Goal: Task Accomplishment & Management: Manage account settings

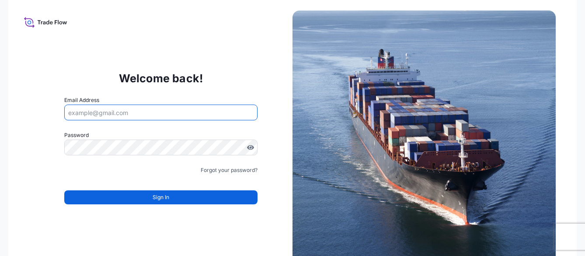
click at [143, 119] on input "Email Address" at bounding box center [160, 112] width 193 height 16
type input "[PERSON_NAME][EMAIL_ADDRESS][DOMAIN_NAME]"
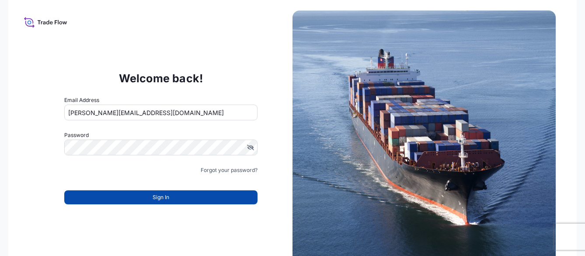
click at [150, 193] on button "Sign In" at bounding box center [160, 197] width 193 height 14
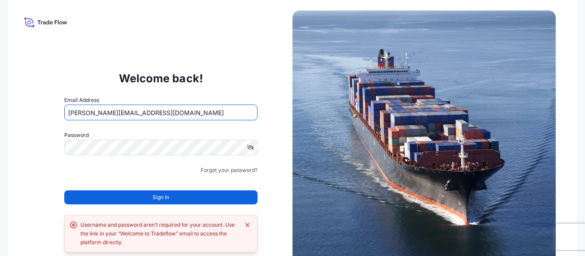
click at [159, 114] on input "[PERSON_NAME][EMAIL_ADDRESS][DOMAIN_NAME]" at bounding box center [160, 112] width 193 height 16
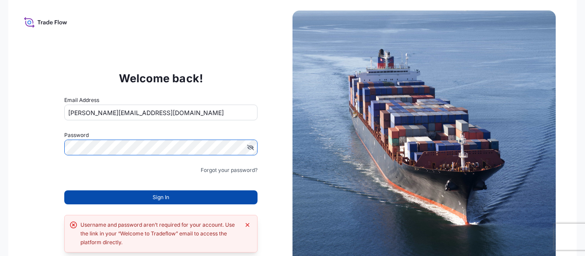
click at [154, 198] on span "Sign In" at bounding box center [161, 197] width 17 height 9
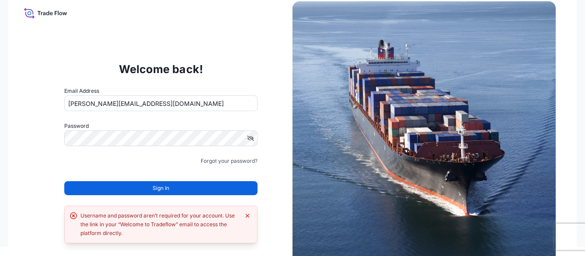
scroll to position [18, 0]
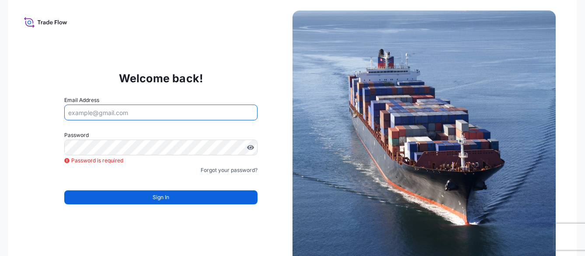
click at [167, 118] on input "Email Address" at bounding box center [160, 112] width 193 height 16
type input "[PERSON_NAME][EMAIL_ADDRESS][DOMAIN_NAME]"
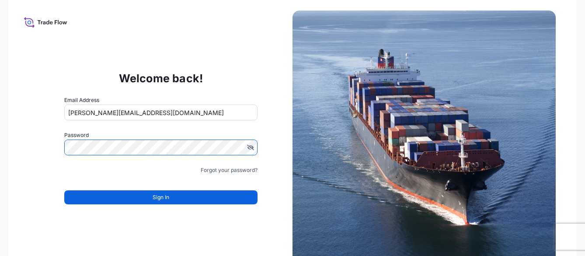
click at [106, 209] on form "Email Address [PERSON_NAME][EMAIL_ADDRESS][DOMAIN_NAME] Password Must include: …" at bounding box center [160, 155] width 193 height 119
click at [109, 205] on form "Email Address [PERSON_NAME][EMAIL_ADDRESS][DOMAIN_NAME] Password Must include: …" at bounding box center [160, 155] width 193 height 119
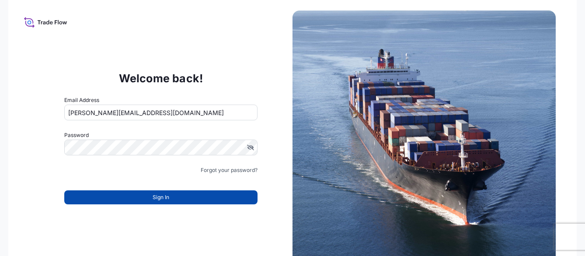
click at [140, 196] on button "Sign In" at bounding box center [160, 197] width 193 height 14
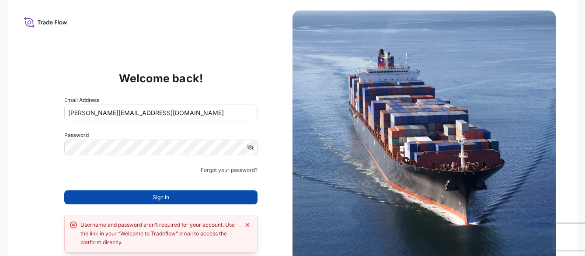
click at [156, 200] on span "Sign In" at bounding box center [161, 197] width 17 height 9
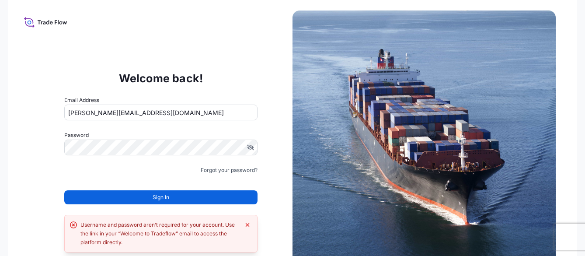
click at [156, 200] on span "Sign In" at bounding box center [161, 197] width 17 height 9
